Goal: Information Seeking & Learning: Compare options

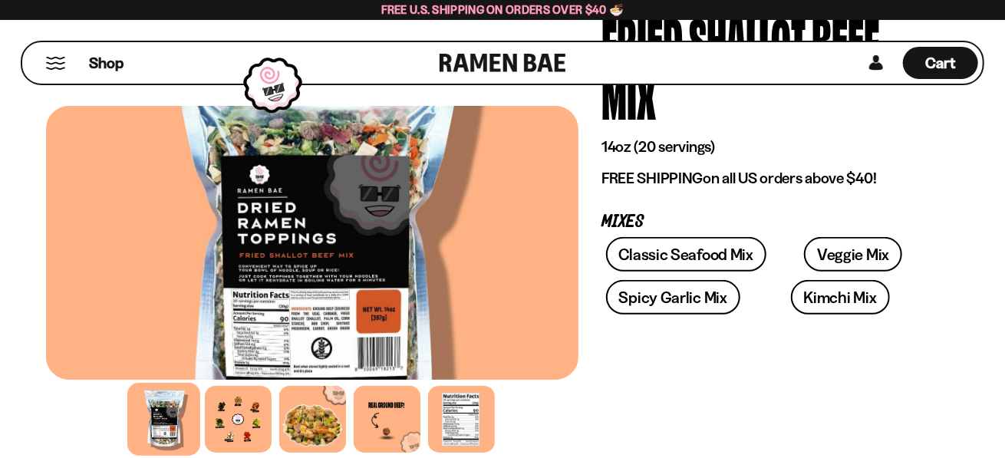
scroll to position [153, 0]
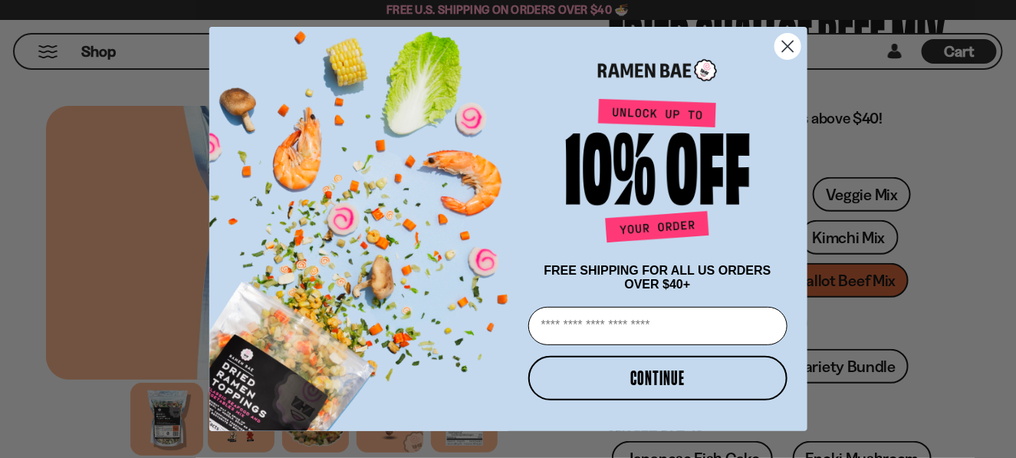
click at [787, 43] on icon "Close dialog" at bounding box center [787, 46] width 11 height 11
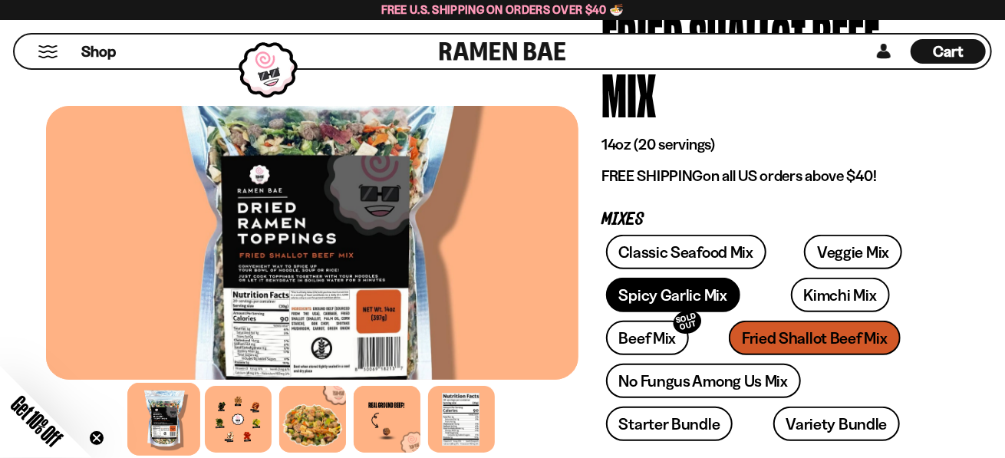
click at [684, 295] on link "Spicy Garlic Mix" at bounding box center [673, 295] width 134 height 35
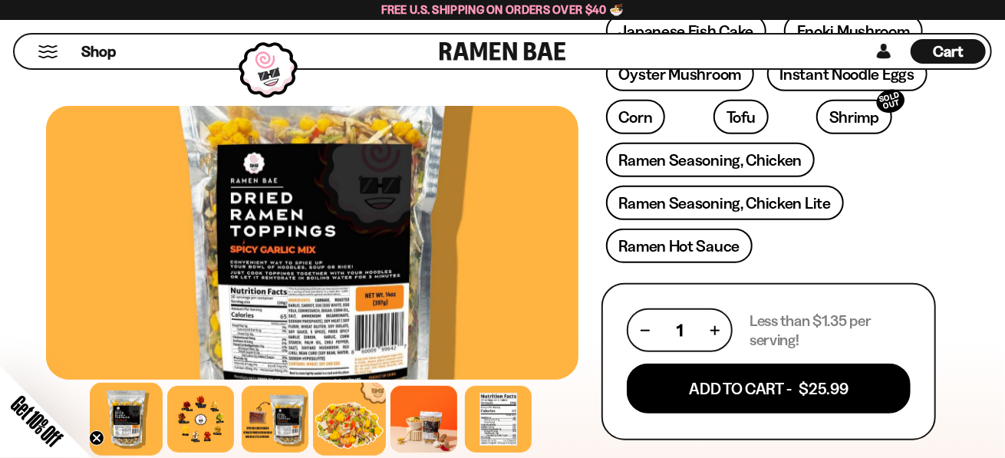
scroll to position [614, 0]
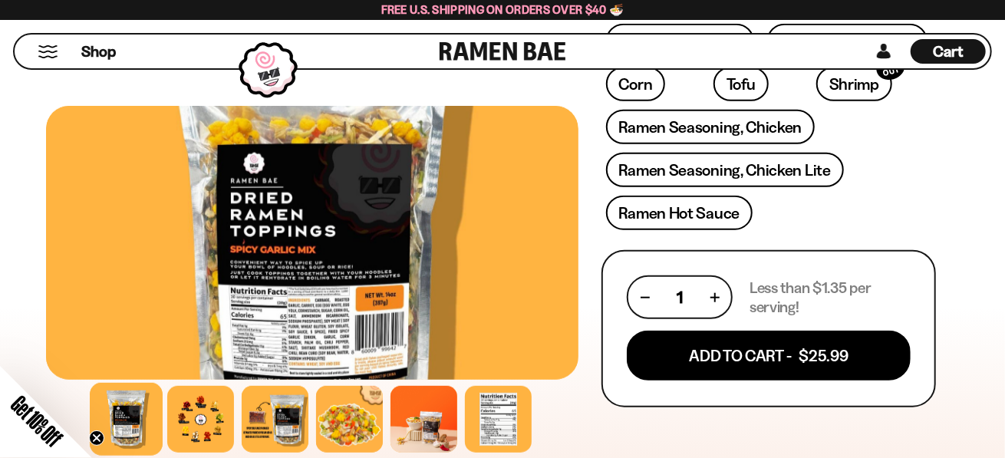
click at [269, 328] on div at bounding box center [312, 243] width 532 height 274
click at [275, 426] on div at bounding box center [275, 419] width 73 height 73
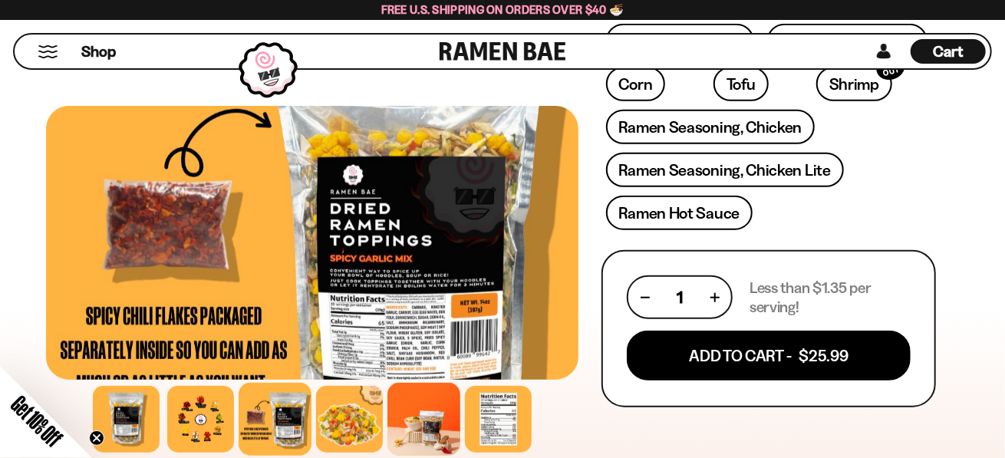
click at [429, 418] on div at bounding box center [423, 419] width 73 height 73
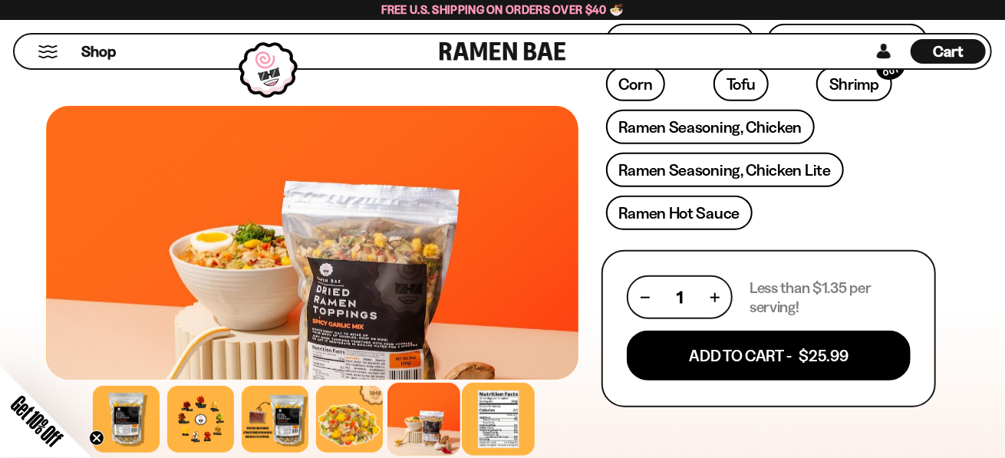
click at [486, 413] on div at bounding box center [498, 419] width 73 height 73
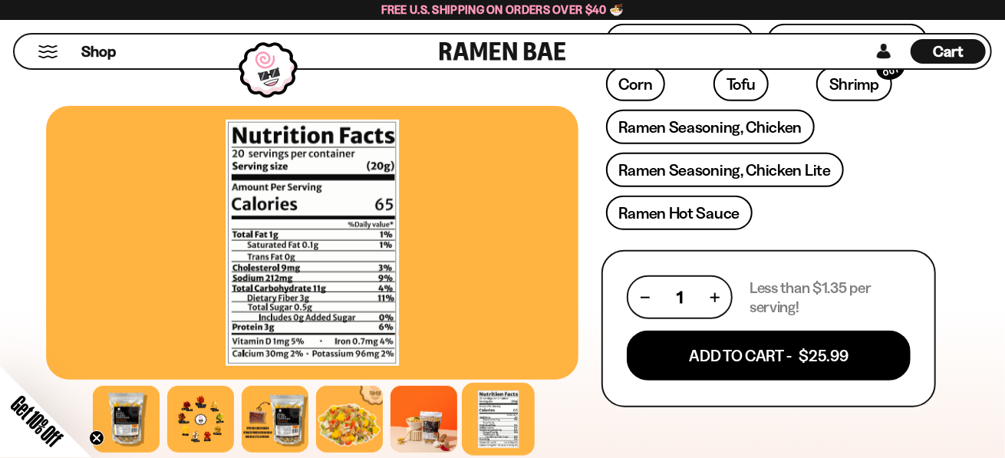
click at [486, 413] on div at bounding box center [498, 419] width 73 height 73
click at [354, 425] on div at bounding box center [349, 419] width 73 height 73
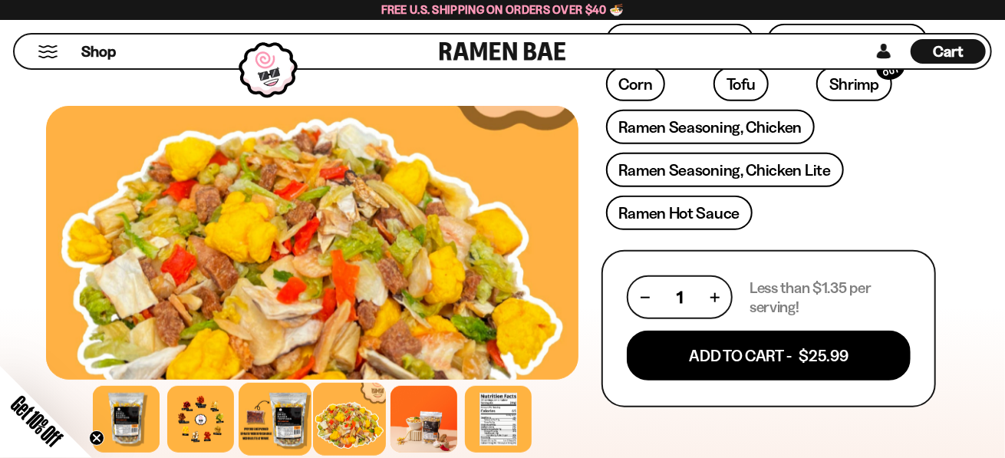
click at [288, 423] on div at bounding box center [275, 419] width 73 height 73
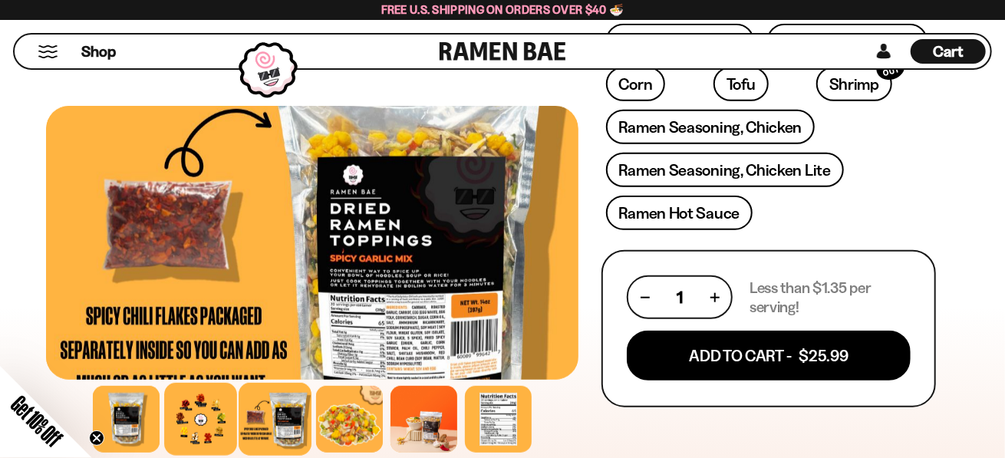
click at [210, 426] on div at bounding box center [200, 419] width 73 height 73
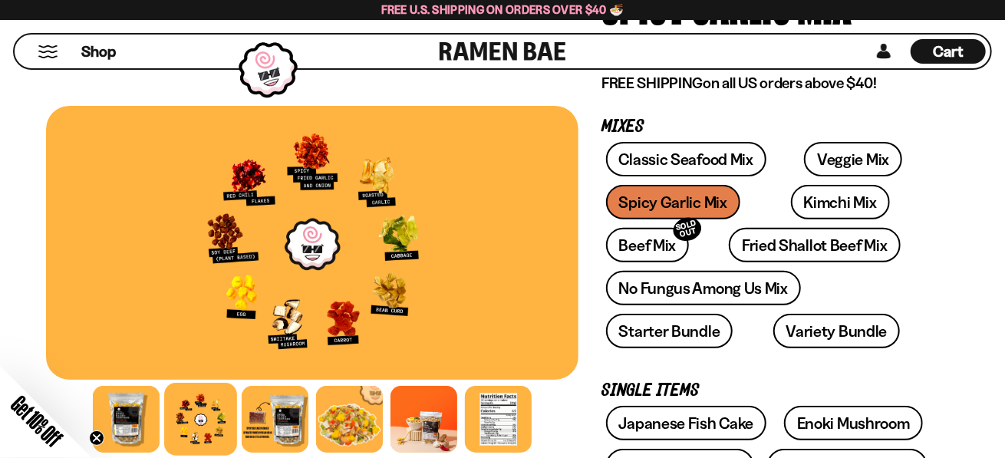
scroll to position [153, 0]
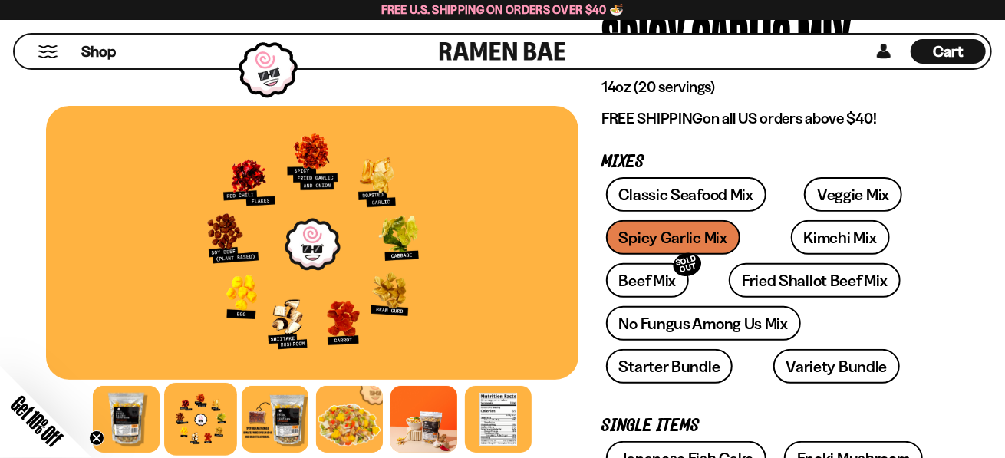
click at [675, 244] on div "Classic Seafood Mix Veggie Mix Spicy Garlic Mix Kimchi Mix Beef Mix SOLD OUT" at bounding box center [768, 284] width 334 height 215
click at [792, 238] on link "Kimchi Mix" at bounding box center [840, 237] width 99 height 35
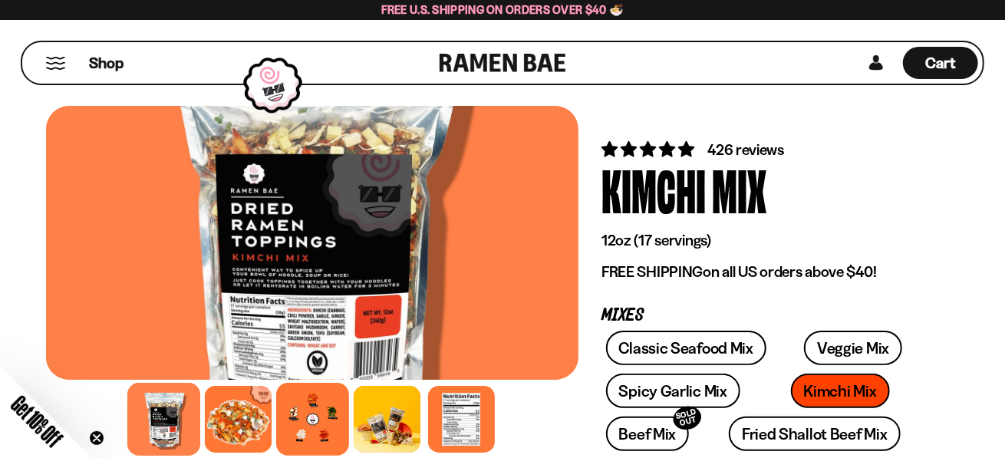
click at [319, 415] on div at bounding box center [312, 419] width 73 height 73
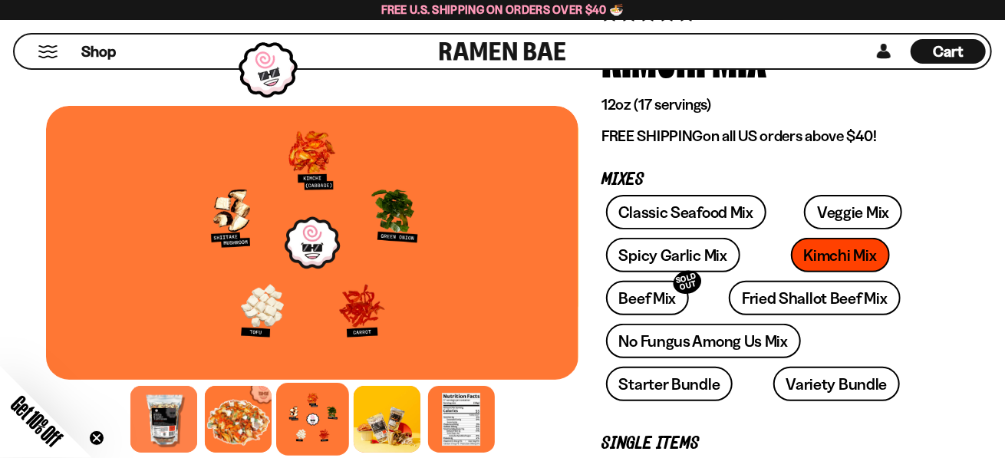
scroll to position [153, 0]
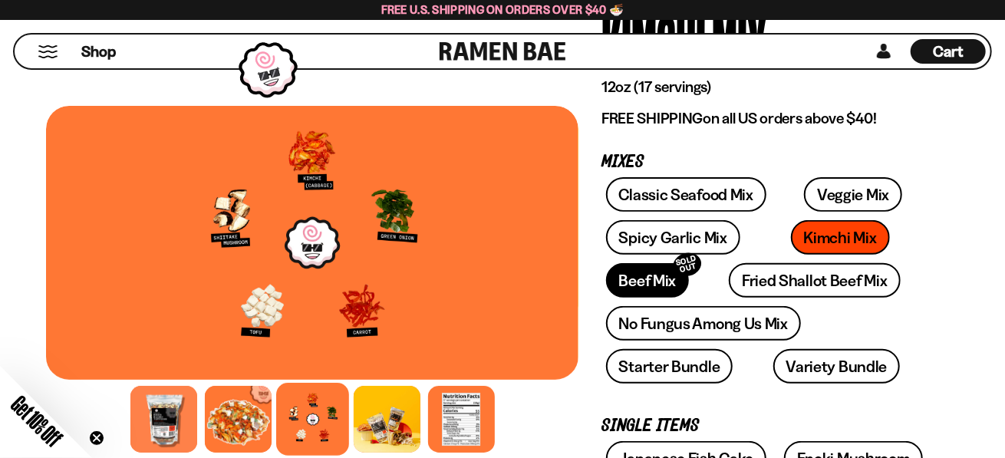
click at [690, 263] on link "Beef Mix SOLD OUT" at bounding box center [648, 280] width 84 height 35
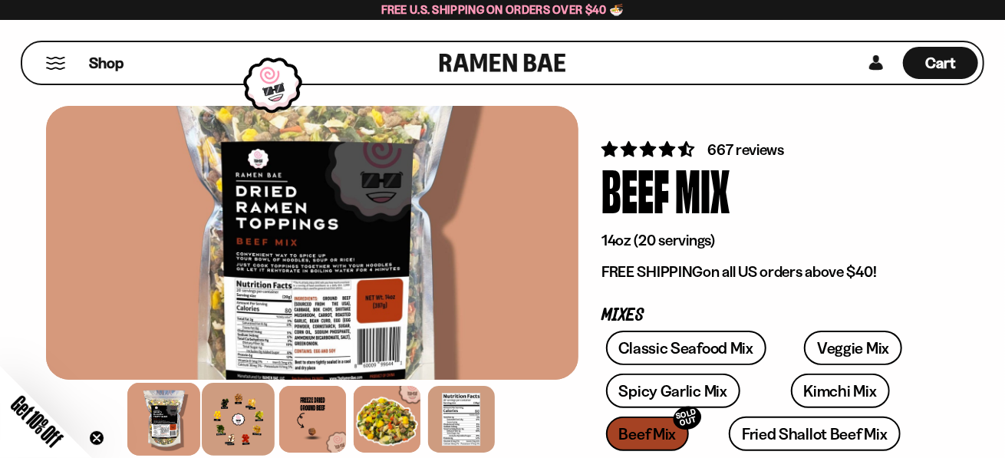
click at [218, 434] on div at bounding box center [238, 419] width 73 height 73
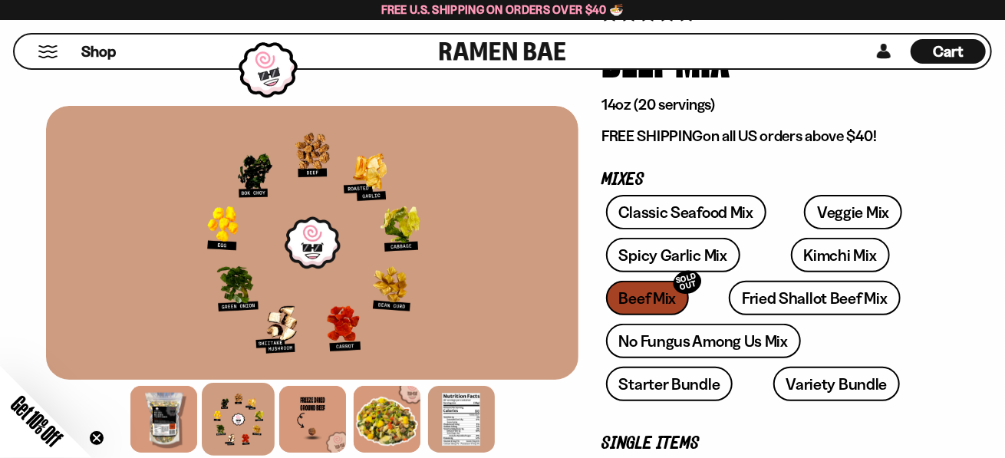
scroll to position [153, 0]
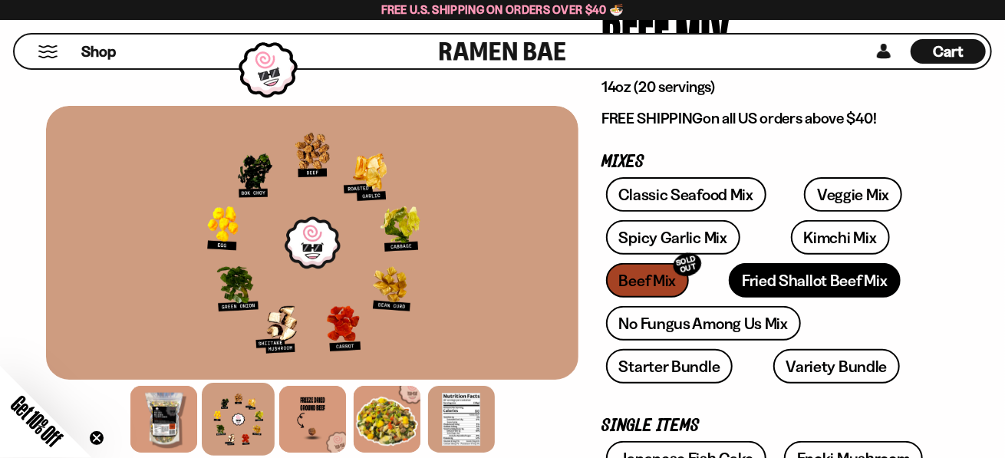
click at [729, 285] on link "Fried Shallot Beef Mix" at bounding box center [814, 280] width 171 height 35
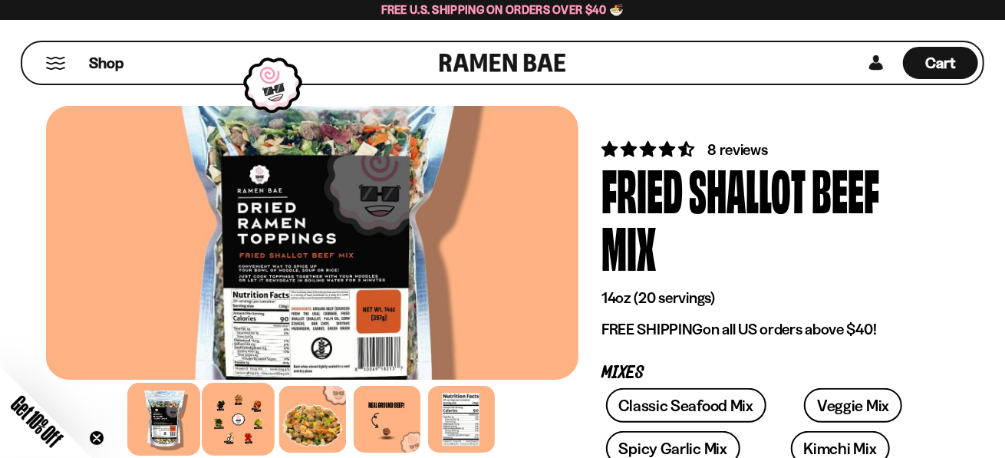
click at [236, 426] on div at bounding box center [238, 419] width 73 height 73
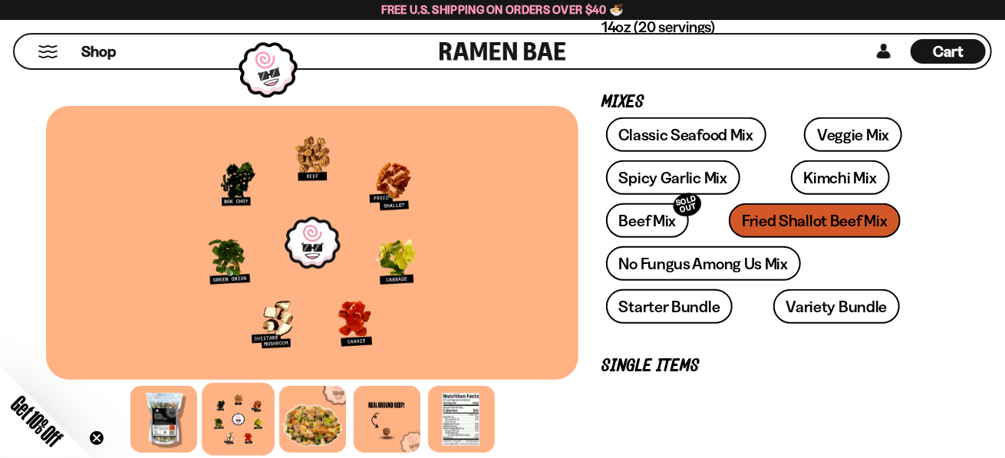
scroll to position [307, 0]
